Goal: Navigation & Orientation: Locate item on page

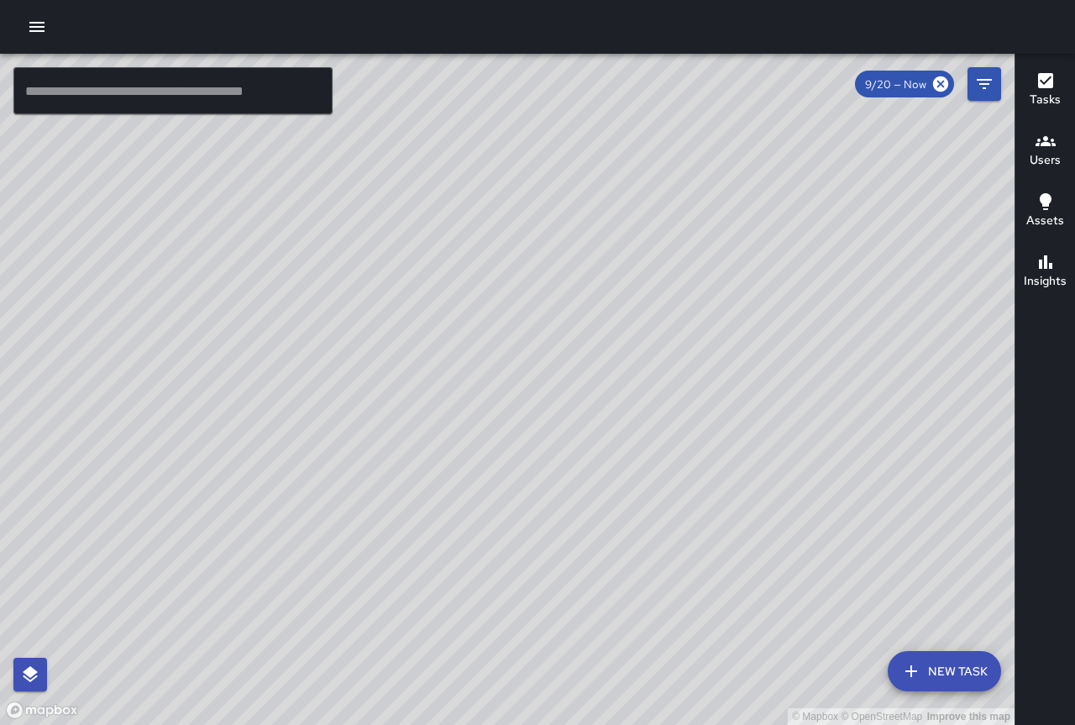
drag, startPoint x: 321, startPoint y: 302, endPoint x: 391, endPoint y: 496, distance: 205.4
click at [391, 496] on div "© Mapbox © OpenStreetMap Improve this map" at bounding box center [507, 389] width 1015 height 671
drag, startPoint x: 380, startPoint y: 291, endPoint x: 522, endPoint y: 510, distance: 260.7
click at [522, 510] on div "© Mapbox © OpenStreetMap Improve this map" at bounding box center [507, 389] width 1015 height 671
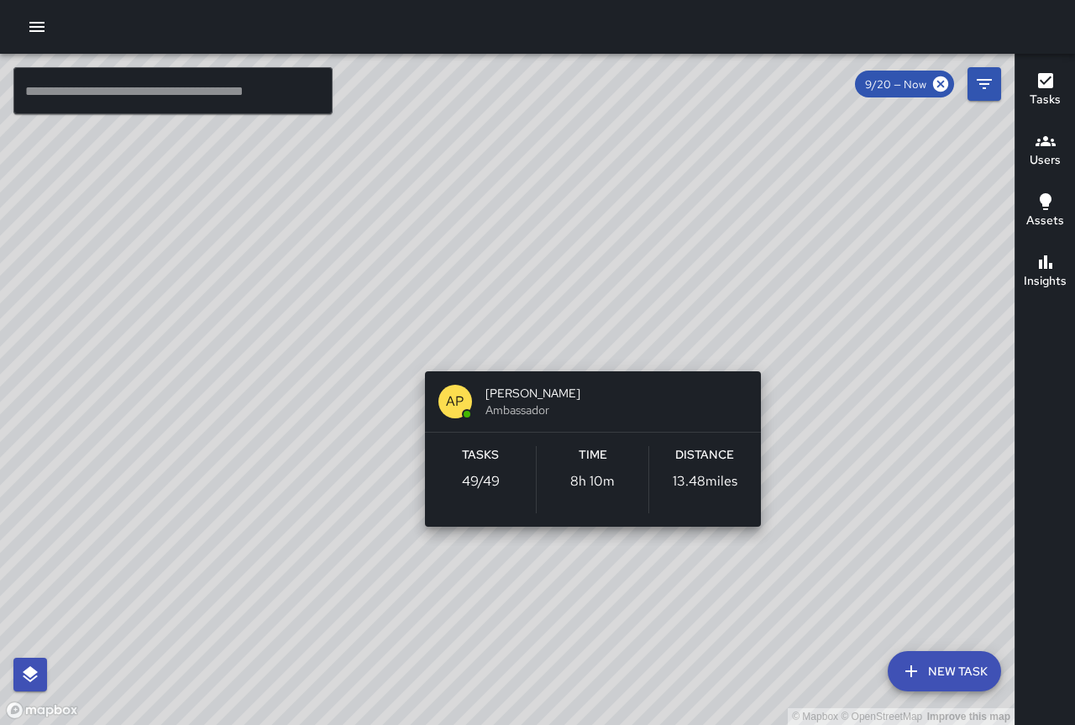
click at [514, 400] on span "[PERSON_NAME]" at bounding box center [616, 393] width 262 height 17
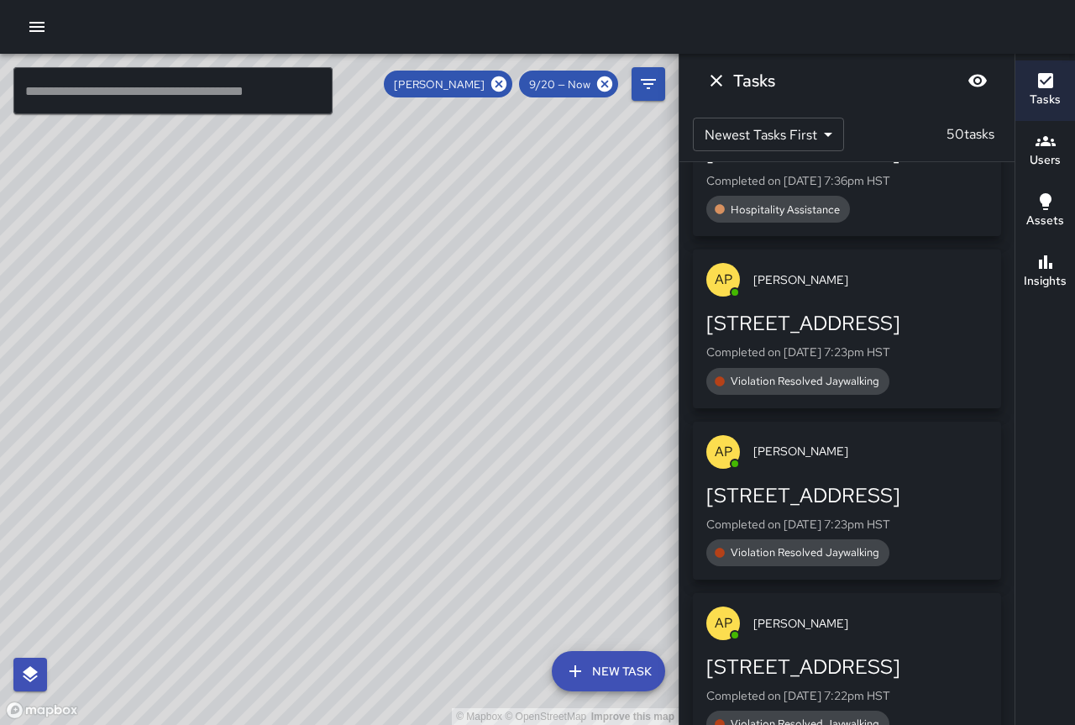
scroll to position [1908, 0]
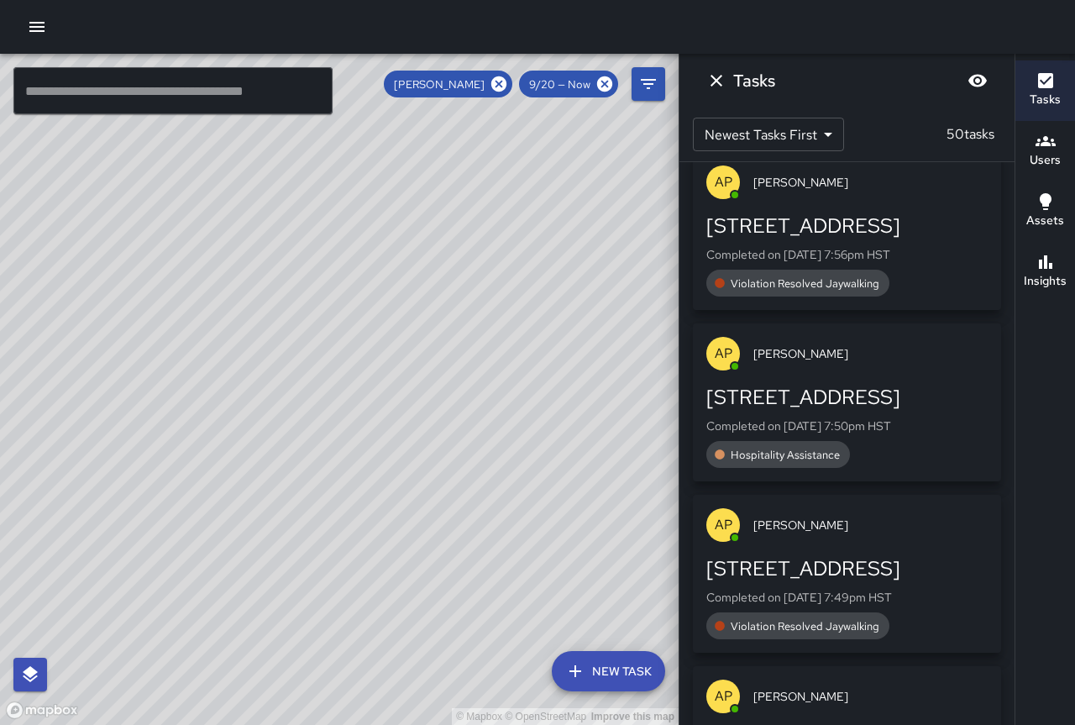
click at [441, 174] on div "© Mapbox © OpenStreetMap Improve this map" at bounding box center [339, 389] width 679 height 671
click at [981, 78] on icon "Blur" at bounding box center [977, 81] width 18 height 13
click at [983, 77] on icon "Unblur" at bounding box center [977, 81] width 18 height 16
click at [705, 77] on button "Dismiss" at bounding box center [717, 81] width 34 height 34
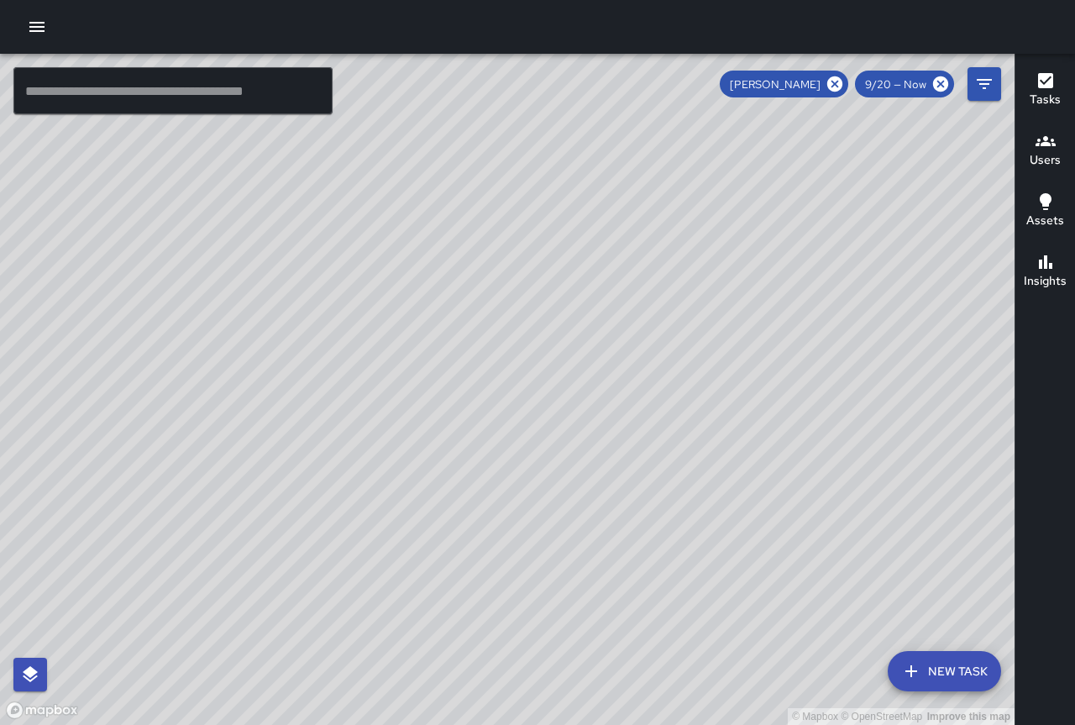
drag, startPoint x: 612, startPoint y: 224, endPoint x: 624, endPoint y: 406, distance: 181.8
click at [624, 406] on div "© Mapbox © OpenStreetMap Improve this map" at bounding box center [507, 389] width 1015 height 671
click at [832, 84] on icon at bounding box center [834, 83] width 15 height 15
drag, startPoint x: 487, startPoint y: 266, endPoint x: 363, endPoint y: 580, distance: 337.8
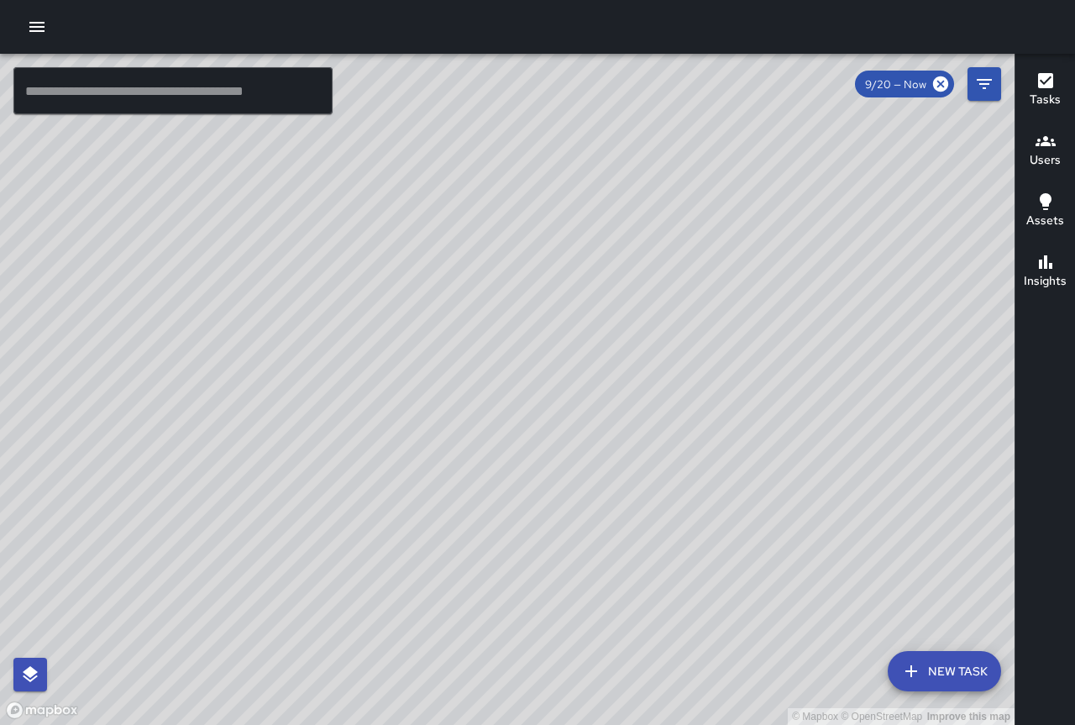
click at [363, 580] on div "© Mapbox © OpenStreetMap Improve this map" at bounding box center [507, 389] width 1015 height 671
drag, startPoint x: 763, startPoint y: 222, endPoint x: 592, endPoint y: 379, distance: 232.4
click at [592, 379] on div "© Mapbox © OpenStreetMap Improve this map" at bounding box center [507, 389] width 1015 height 671
drag, startPoint x: 728, startPoint y: 302, endPoint x: 698, endPoint y: 355, distance: 61.7
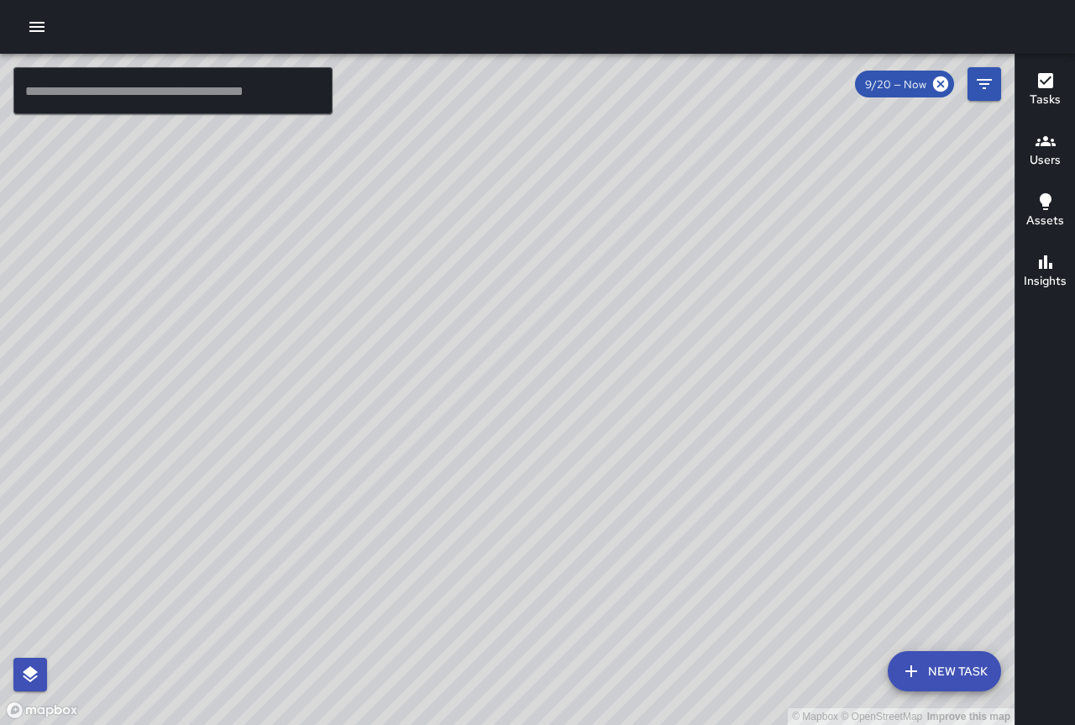
click at [708, 355] on div "© Mapbox © OpenStreetMap Improve this map" at bounding box center [507, 389] width 1015 height 671
drag, startPoint x: 738, startPoint y: 362, endPoint x: 638, endPoint y: 252, distance: 149.2
click at [645, 237] on div "© Mapbox © OpenStreetMap Improve this map" at bounding box center [507, 389] width 1015 height 671
drag, startPoint x: 685, startPoint y: 333, endPoint x: 549, endPoint y: 317, distance: 136.9
click at [549, 317] on div "© Mapbox © OpenStreetMap Improve this map" at bounding box center [507, 389] width 1015 height 671
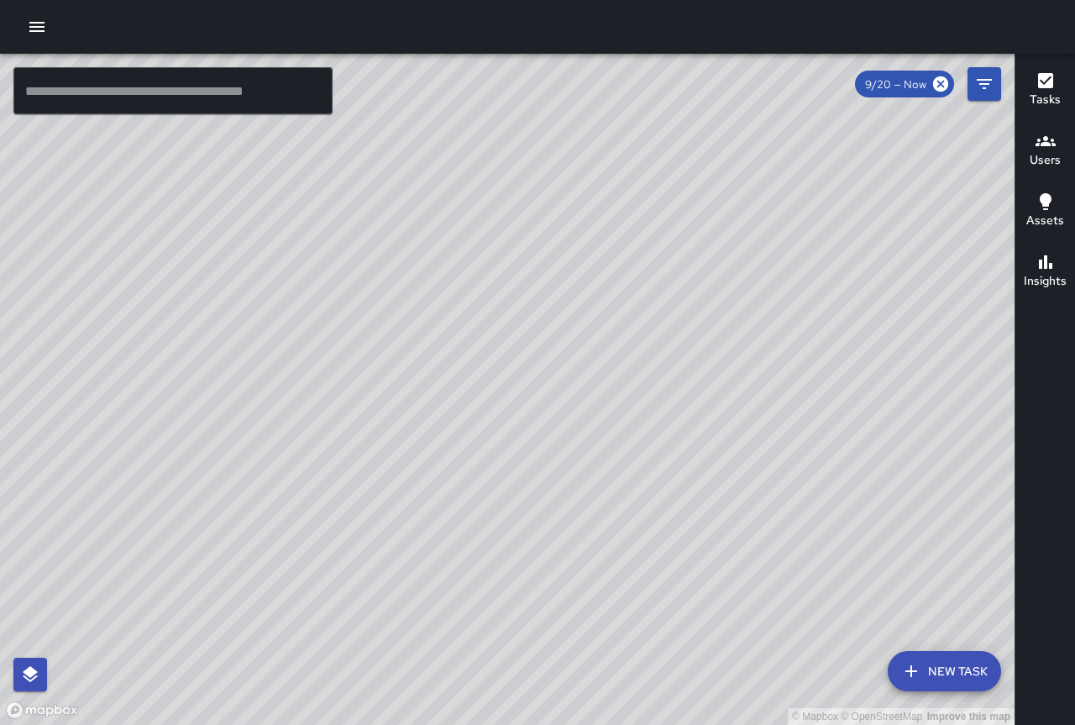
drag, startPoint x: 763, startPoint y: 519, endPoint x: 399, endPoint y: 200, distance: 483.9
click at [399, 204] on div "© Mapbox © OpenStreetMap Improve this map" at bounding box center [507, 389] width 1015 height 671
drag, startPoint x: 284, startPoint y: 347, endPoint x: 694, endPoint y: 435, distance: 419.3
click at [695, 435] on div "© Mapbox © OpenStreetMap Improve this map" at bounding box center [507, 389] width 1015 height 671
drag, startPoint x: 412, startPoint y: 246, endPoint x: 519, endPoint y: 420, distance: 204.4
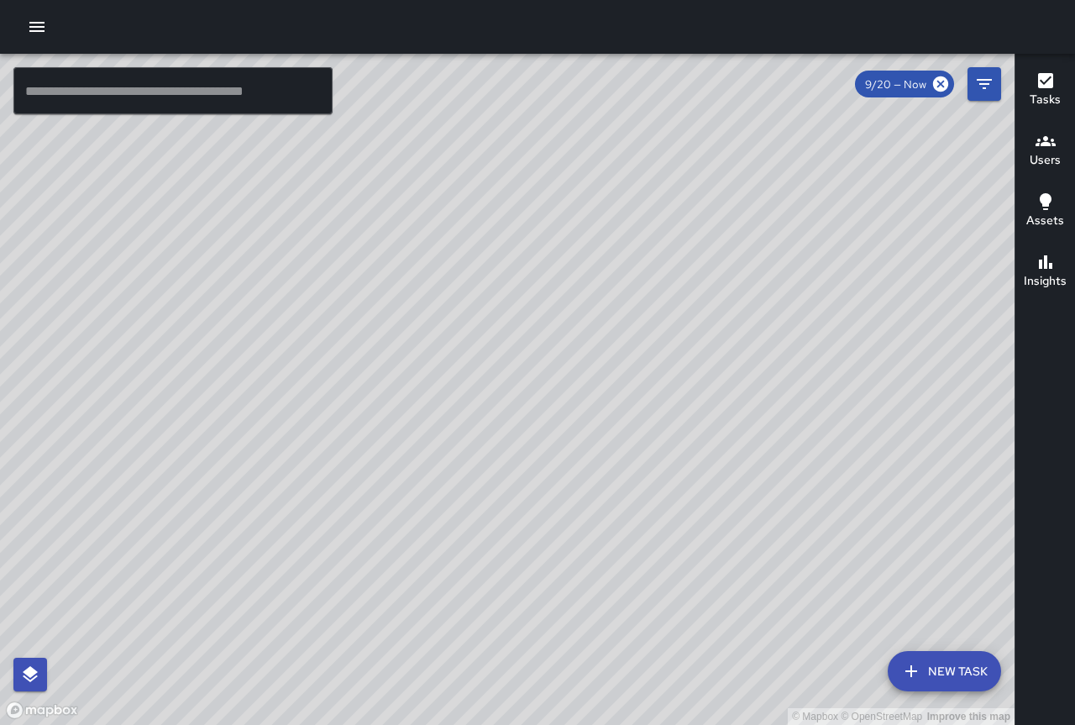
click at [522, 420] on div "© Mapbox © OpenStreetMap Improve this map" at bounding box center [507, 389] width 1015 height 671
drag, startPoint x: 506, startPoint y: 332, endPoint x: 649, endPoint y: 358, distance: 146.0
click at [649, 358] on div "© Mapbox © OpenStreetMap Improve this map" at bounding box center [507, 389] width 1015 height 671
drag, startPoint x: 514, startPoint y: 380, endPoint x: 338, endPoint y: 442, distance: 187.0
click at [338, 441] on div "© Mapbox © OpenStreetMap Improve this map" at bounding box center [507, 389] width 1015 height 671
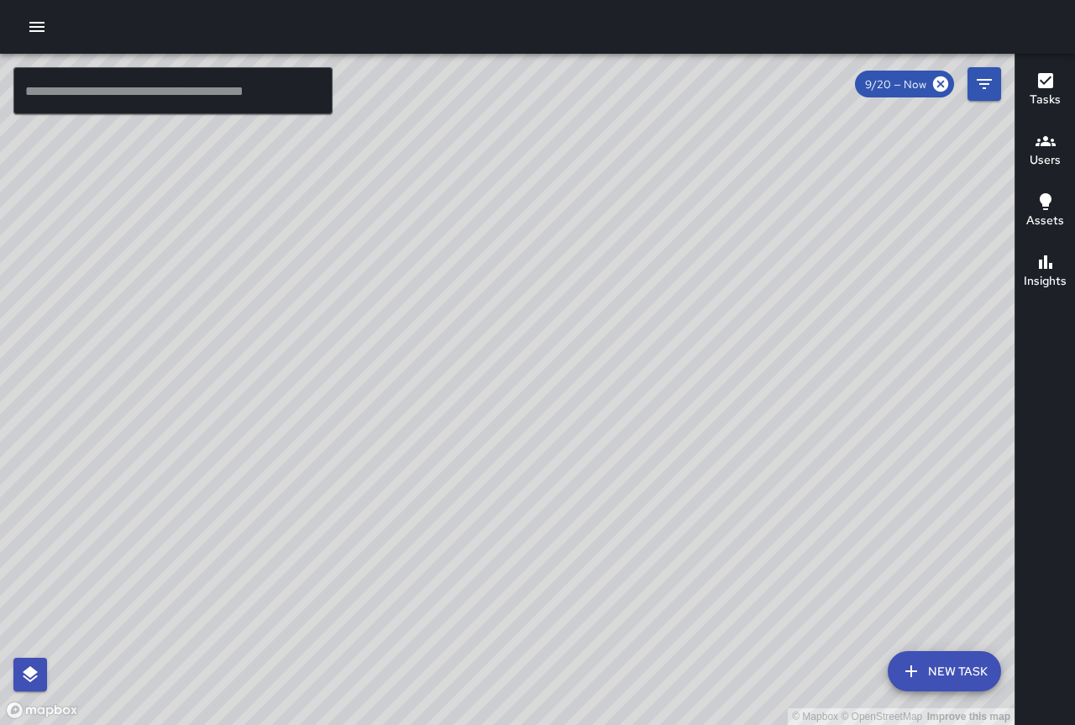
drag, startPoint x: 714, startPoint y: 468, endPoint x: 588, endPoint y: 337, distance: 181.8
click at [593, 339] on div "© Mapbox © OpenStreetMap Improve this map" at bounding box center [507, 389] width 1015 height 671
drag, startPoint x: 657, startPoint y: 426, endPoint x: 470, endPoint y: 276, distance: 239.0
click at [470, 277] on div "© Mapbox © OpenStreetMap Improve this map" at bounding box center [507, 389] width 1015 height 671
drag, startPoint x: 588, startPoint y: 423, endPoint x: 442, endPoint y: 279, distance: 205.5
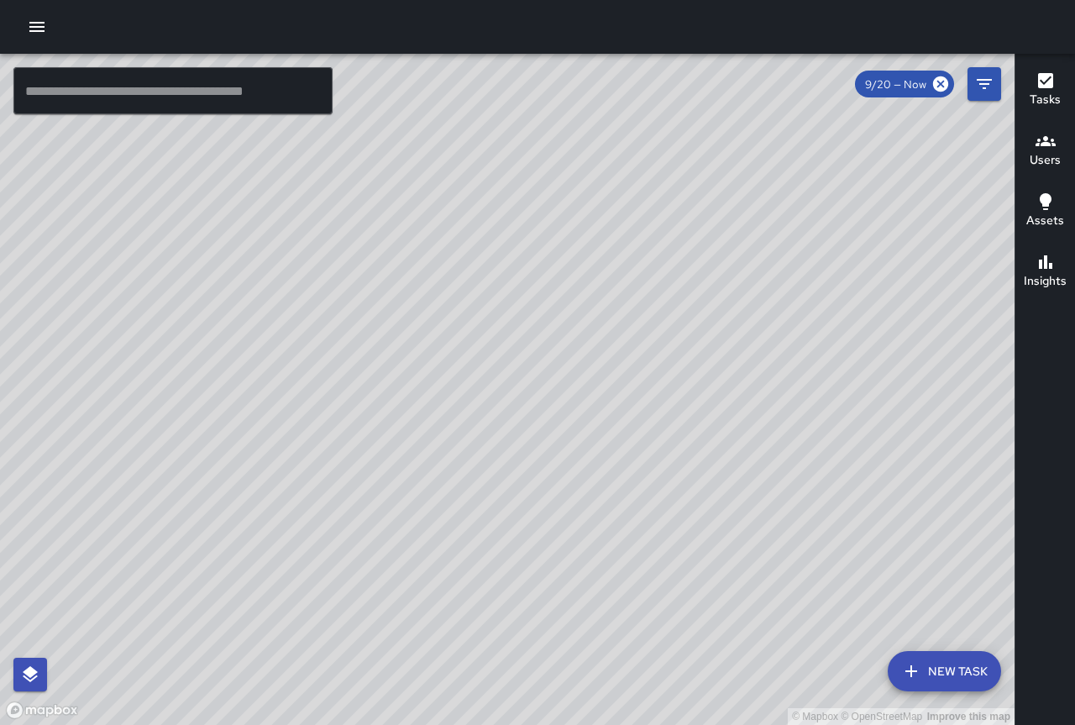
click at [442, 274] on div "© Mapbox © OpenStreetMap Improve this map" at bounding box center [507, 389] width 1015 height 671
drag, startPoint x: 750, startPoint y: 405, endPoint x: 680, endPoint y: 221, distance: 196.7
click at [675, 212] on div "© Mapbox © OpenStreetMap Improve this map" at bounding box center [507, 389] width 1015 height 671
drag, startPoint x: 902, startPoint y: 302, endPoint x: 894, endPoint y: 197, distance: 105.3
click at [897, 190] on div "© Mapbox © OpenStreetMap Improve this map" at bounding box center [507, 389] width 1015 height 671
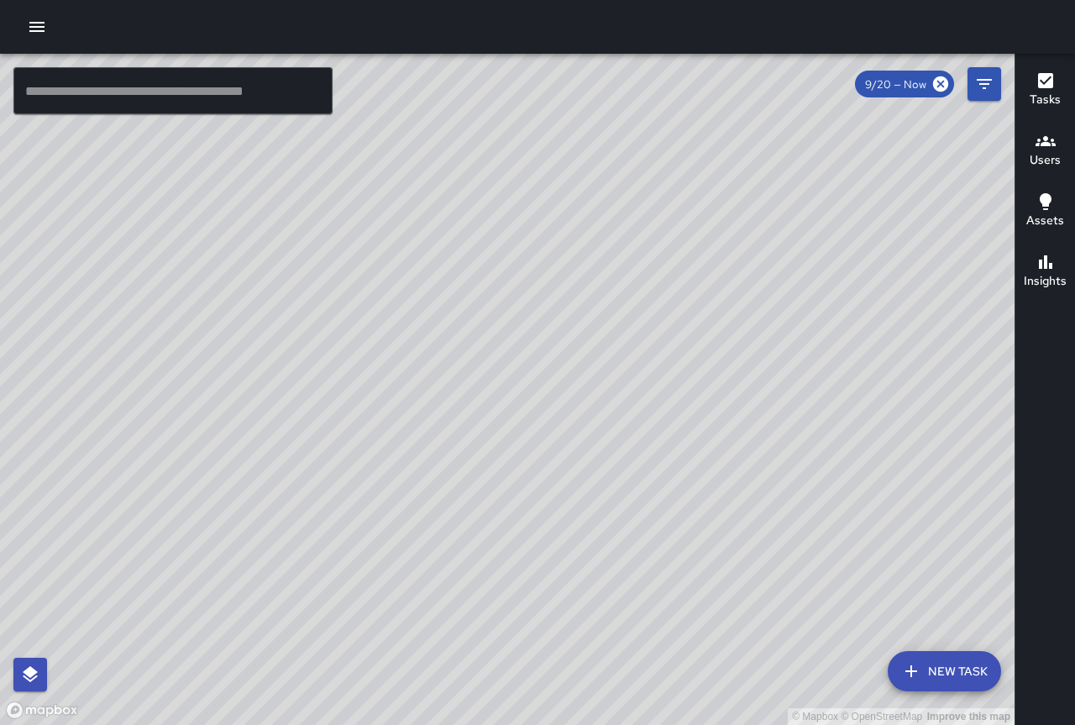
drag, startPoint x: 875, startPoint y: 303, endPoint x: 864, endPoint y: 244, distance: 59.8
click at [870, 234] on div "© Mapbox © OpenStreetMap Improve this map" at bounding box center [507, 389] width 1015 height 671
drag, startPoint x: 525, startPoint y: 249, endPoint x: 644, endPoint y: 597, distance: 367.6
click at [658, 630] on div "© Mapbox © OpenStreetMap Improve this map" at bounding box center [507, 389] width 1015 height 671
drag, startPoint x: 624, startPoint y: 200, endPoint x: 630, endPoint y: 306, distance: 106.0
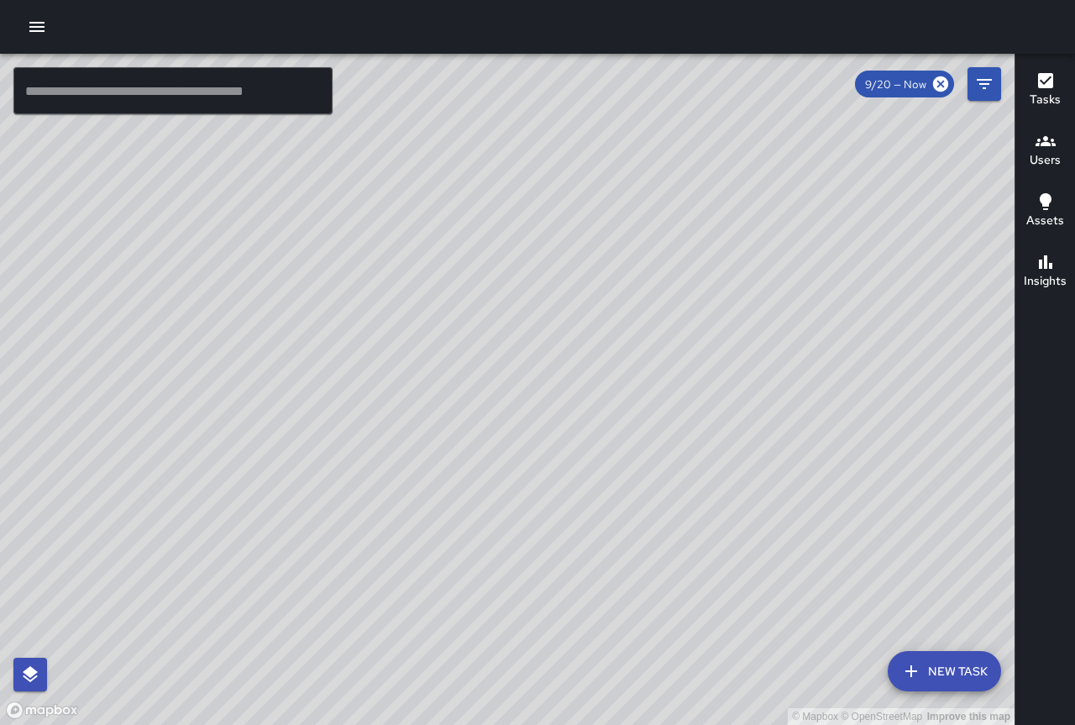
click at [630, 305] on div "© Mapbox © OpenStreetMap Improve this map" at bounding box center [507, 389] width 1015 height 671
